Goal: Navigation & Orientation: Find specific page/section

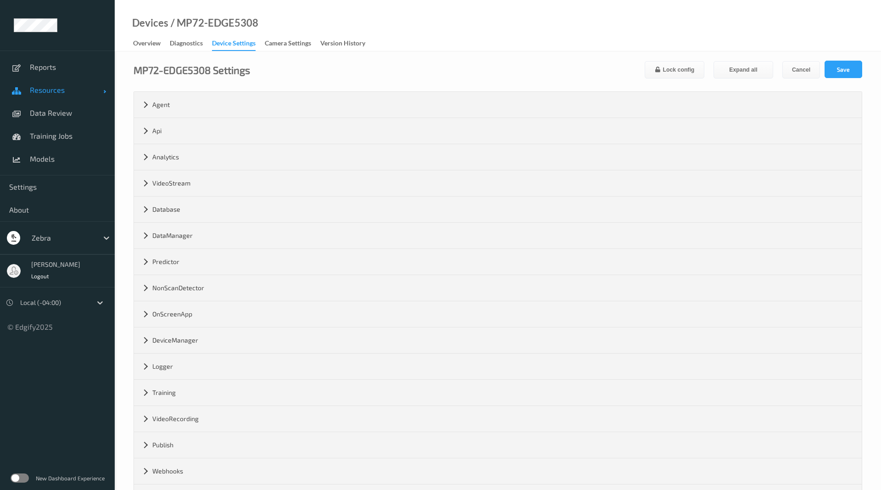
click at [84, 93] on span "Resources" at bounding box center [66, 89] width 73 height 9
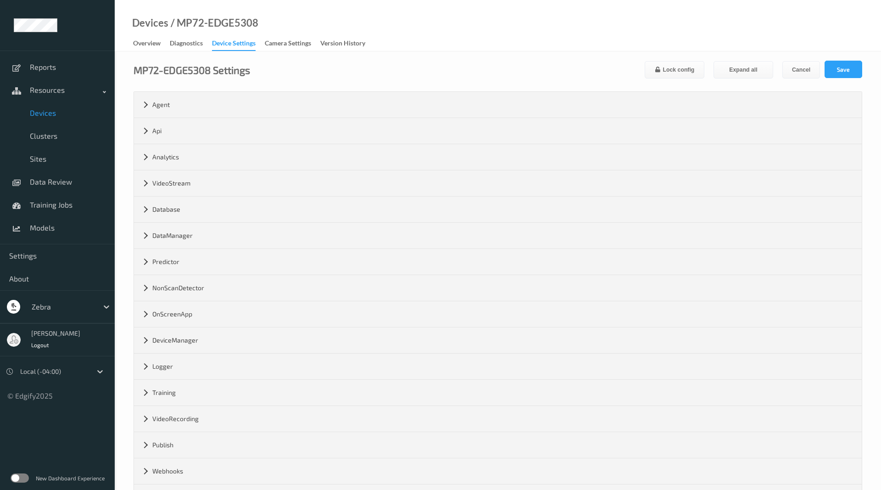
click at [62, 112] on span "Devices" at bounding box center [68, 112] width 76 height 9
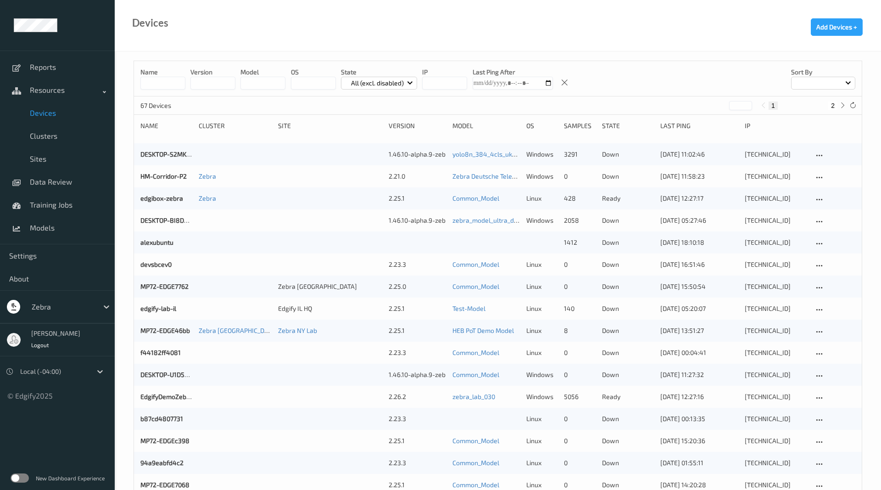
click at [154, 83] on input at bounding box center [162, 83] width 45 height 13
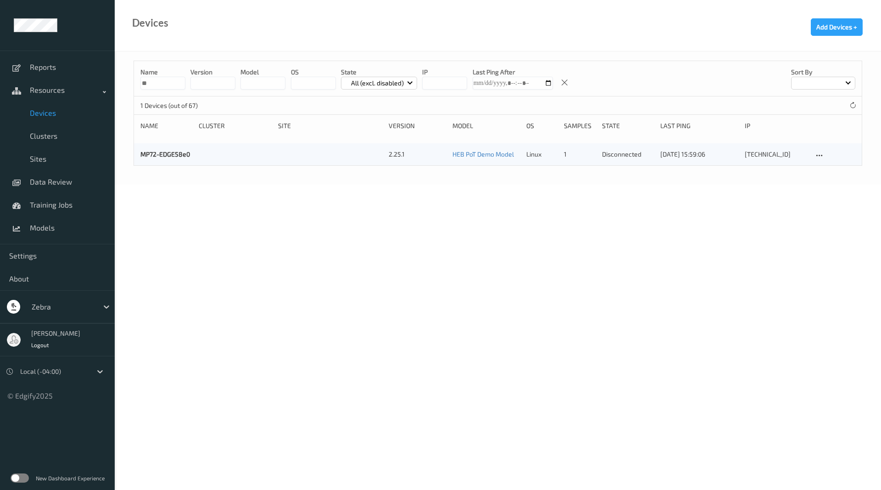
type input "**"
click at [170, 148] on div "MP72-EDGE58e0 2.25.1 HEB PoT Demo Model linux 1 disconnected 26/08/2025 15:59:0…" at bounding box center [498, 154] width 728 height 22
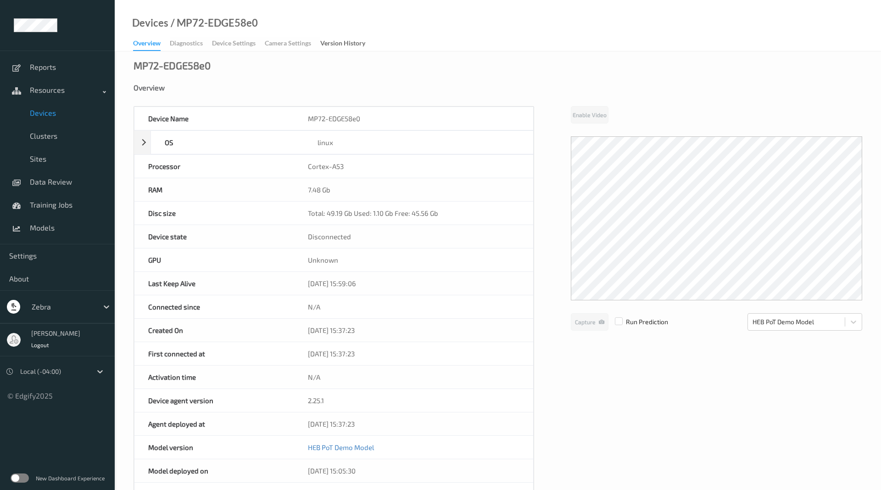
click at [244, 46] on div "Overview Diagnostics Device Settings Camera Settings Version History" at bounding box center [253, 44] width 241 height 14
